Goal: Entertainment & Leisure: Consume media (video, audio)

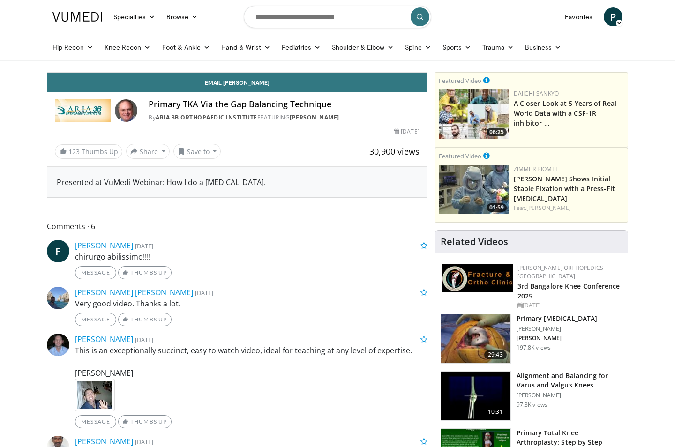
click at [427, 73] on span "Video Player" at bounding box center [417, 63] width 19 height 19
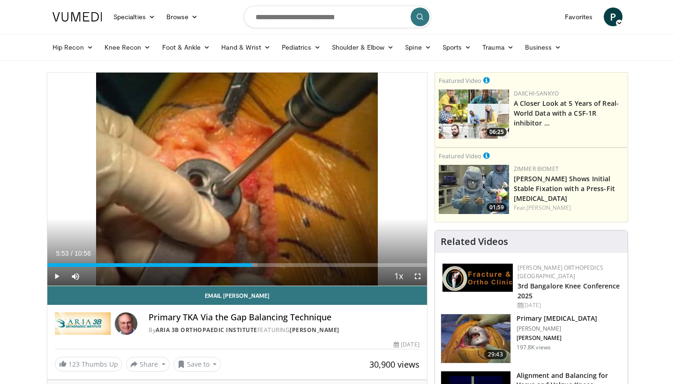
click at [58, 278] on span "Video Player" at bounding box center [56, 276] width 19 height 19
click at [418, 279] on span "Video Player" at bounding box center [417, 276] width 19 height 19
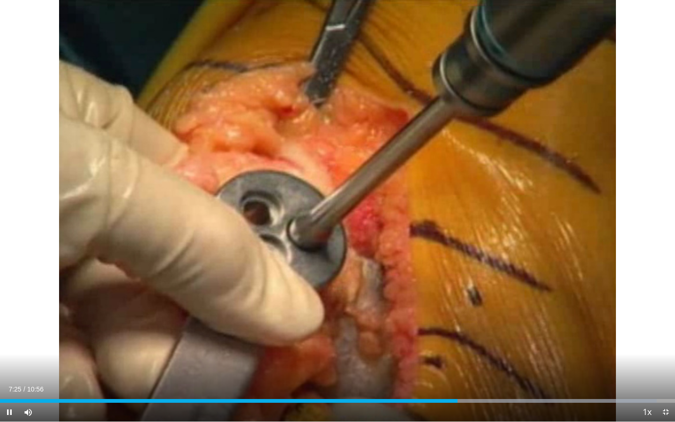
click at [476, 405] on div "Current Time 7:25 / Duration 10:56 Pause Skip Backward Skip Forward Mute Loaded…" at bounding box center [337, 412] width 675 height 19
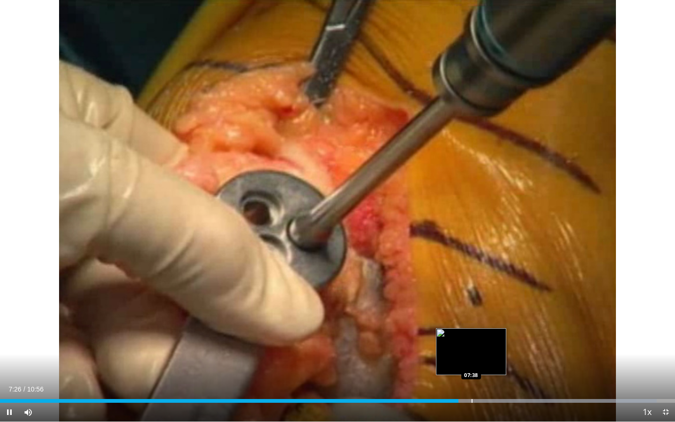
click at [472, 401] on div "Progress Bar" at bounding box center [472, 401] width 1 height 4
click at [480, 400] on div "Progress Bar" at bounding box center [479, 401] width 1 height 4
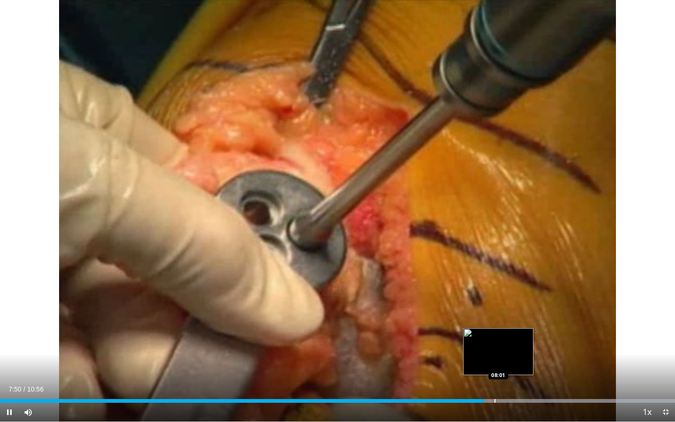
click at [496, 402] on div "Progress Bar" at bounding box center [495, 401] width 1 height 4
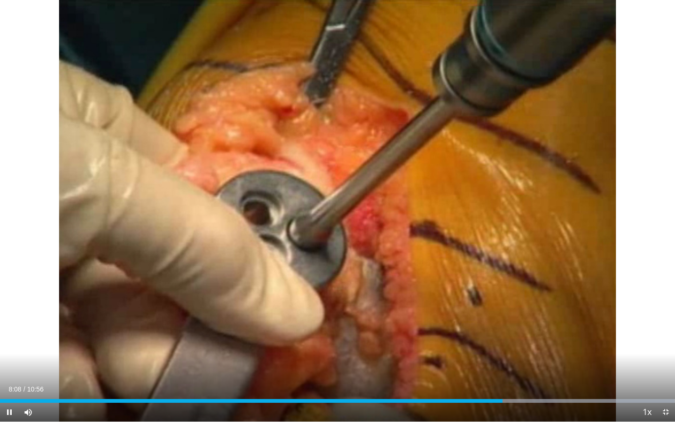
click at [518, 403] on div "Current Time 8:08 / Duration 10:56 Pause Skip Backward Skip Forward Mute Loaded…" at bounding box center [337, 412] width 675 height 19
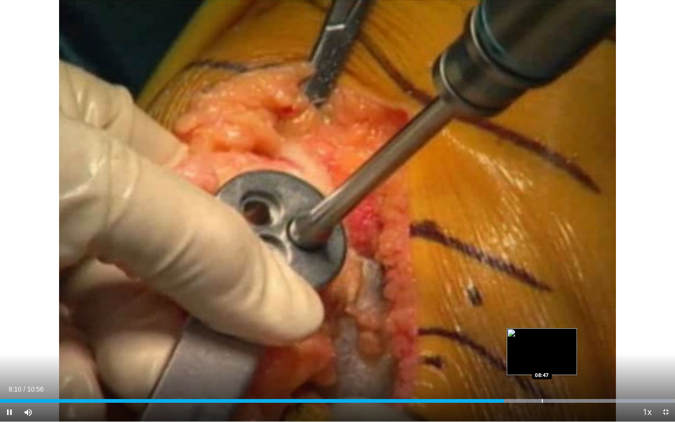
click at [542, 398] on div "Loaded : 99.93% 08:10 08:47" at bounding box center [337, 398] width 675 height 9
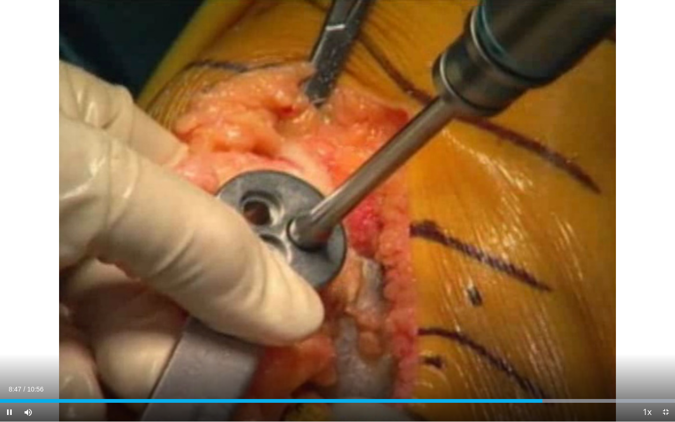
click at [572, 406] on div "Current Time 8:47 / Duration 10:56 Pause Skip Backward Skip Forward Mute Loaded…" at bounding box center [337, 412] width 675 height 19
click at [670, 417] on span "Video Player" at bounding box center [665, 412] width 19 height 19
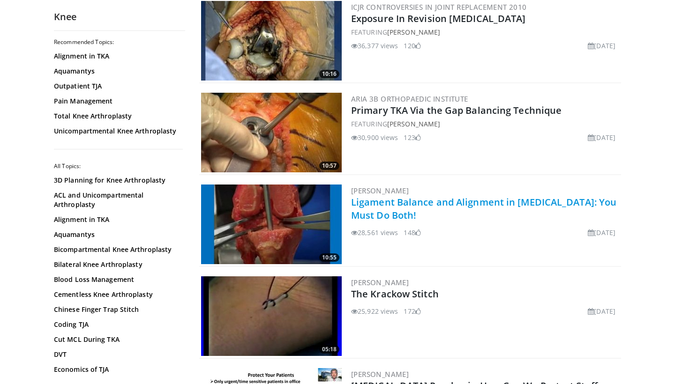
scroll to position [842, 0]
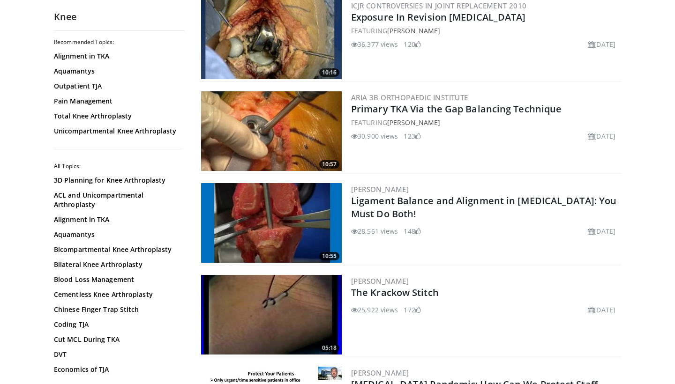
click at [279, 211] on img at bounding box center [271, 223] width 141 height 80
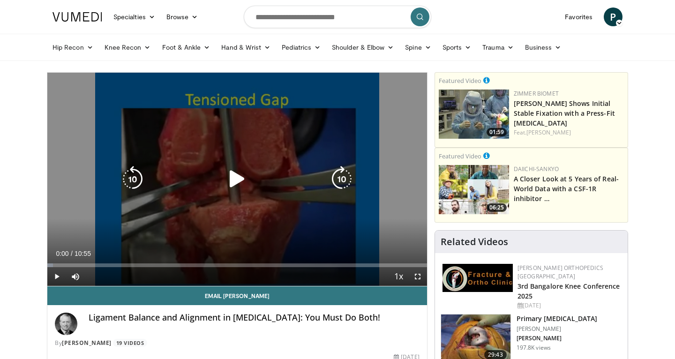
click at [235, 176] on icon "Video Player" at bounding box center [237, 179] width 26 height 26
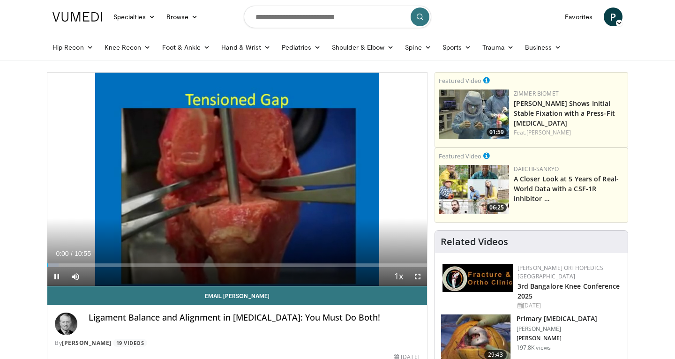
click at [415, 274] on span "Video Player" at bounding box center [417, 276] width 19 height 19
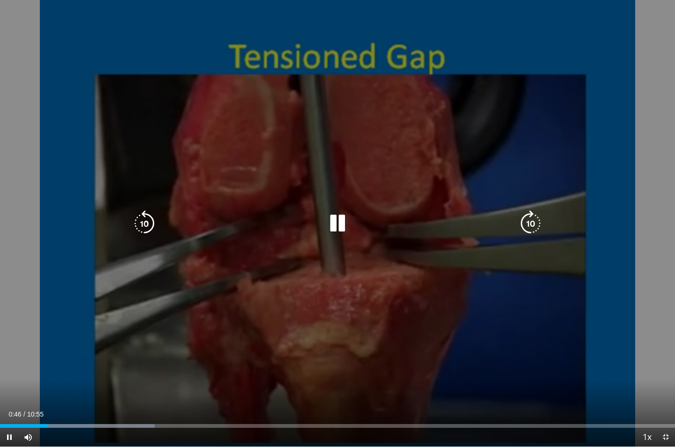
click at [342, 227] on icon "Video Player" at bounding box center [337, 223] width 26 height 26
click at [335, 228] on icon "Video Player" at bounding box center [337, 223] width 26 height 26
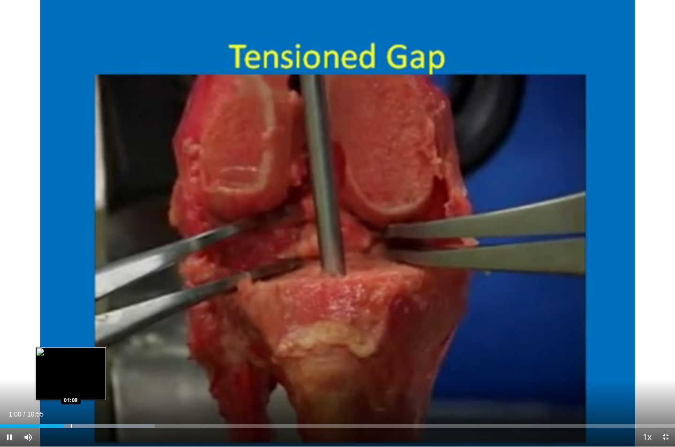
click at [71, 359] on div "Loaded : 22.90% 01:01 01:08" at bounding box center [337, 423] width 675 height 9
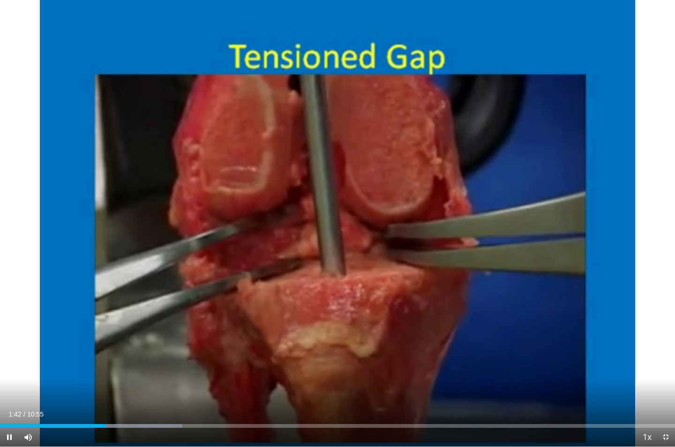
click at [11, 359] on span "Video Player" at bounding box center [9, 437] width 19 height 19
click at [662, 359] on span "Video Player" at bounding box center [665, 437] width 19 height 19
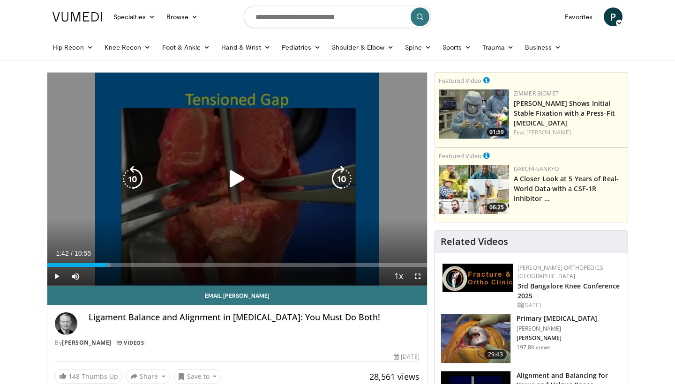
click at [248, 187] on icon "Video Player" at bounding box center [237, 179] width 26 height 26
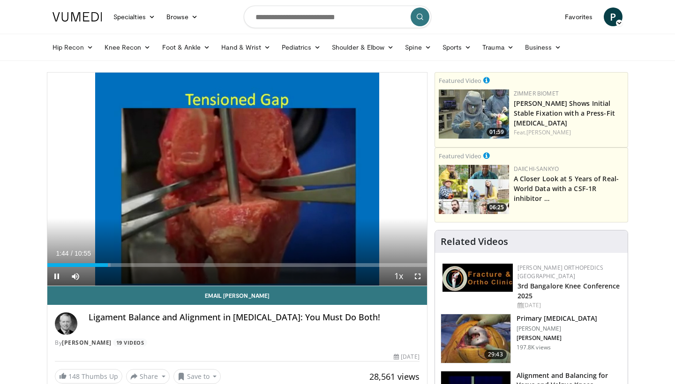
click at [417, 274] on span "Video Player" at bounding box center [417, 276] width 19 height 19
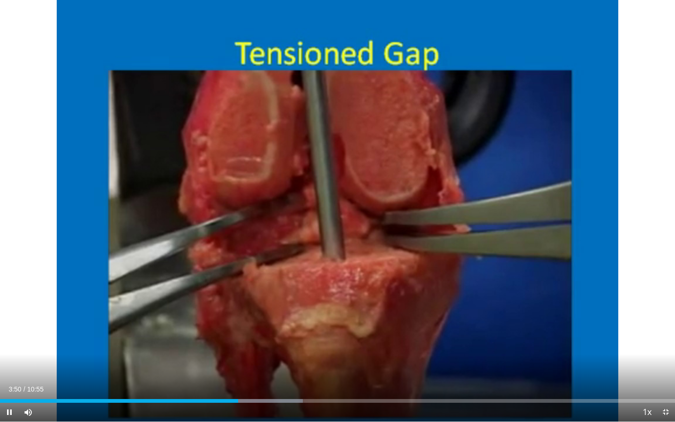
click at [668, 359] on span "Video Player" at bounding box center [665, 412] width 19 height 19
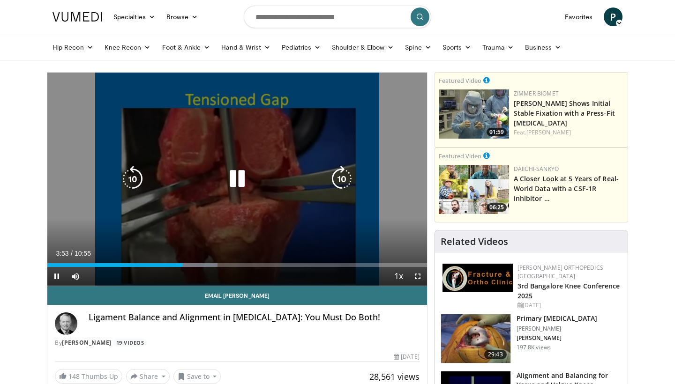
click at [202, 214] on div "10 seconds Tap to unmute" at bounding box center [237, 179] width 380 height 213
